Goal: Find specific page/section: Find specific page/section

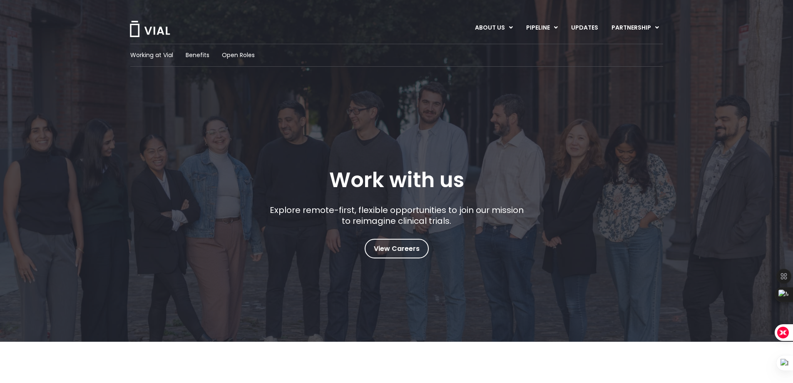
click at [384, 231] on div "Explore remote-first, flexible opportunities to join our mission to reimagine c…" at bounding box center [397, 221] width 260 height 34
click at [387, 243] on span "View Careers" at bounding box center [397, 248] width 46 height 11
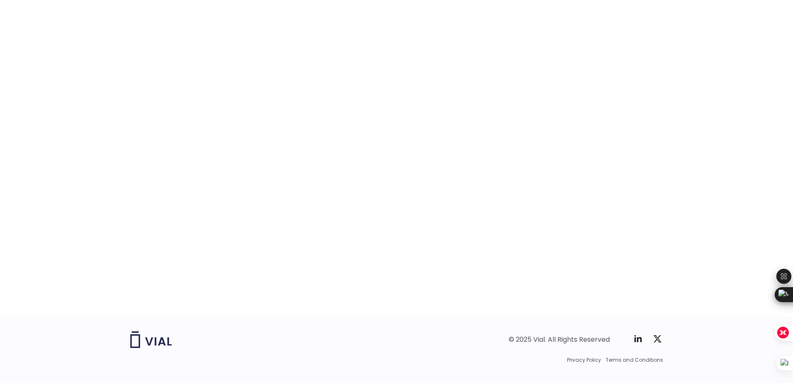
scroll to position [1250, 0]
